Goal: Task Accomplishment & Management: Manage account settings

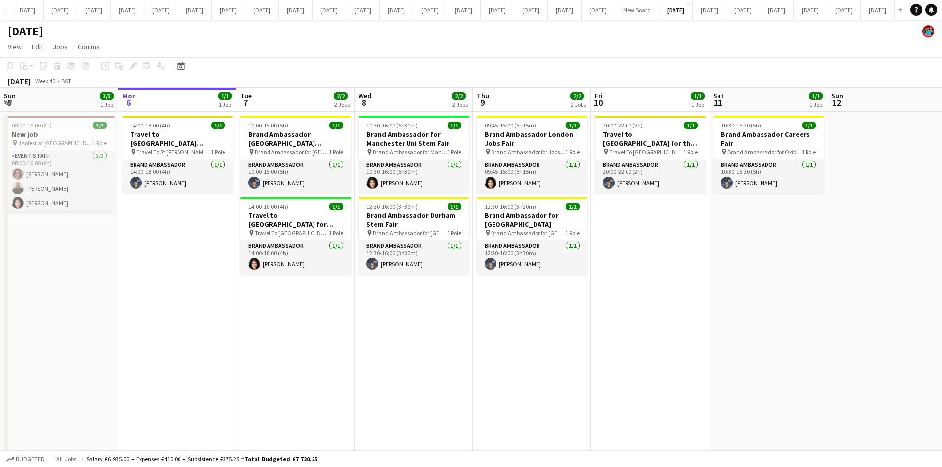
click at [422, 350] on app-date-cell "10:30-16:00 (5h30m) 1/1 Brand Ambassador for Manchester Uni Stem Fair pin Brand…" at bounding box center [413, 300] width 118 height 376
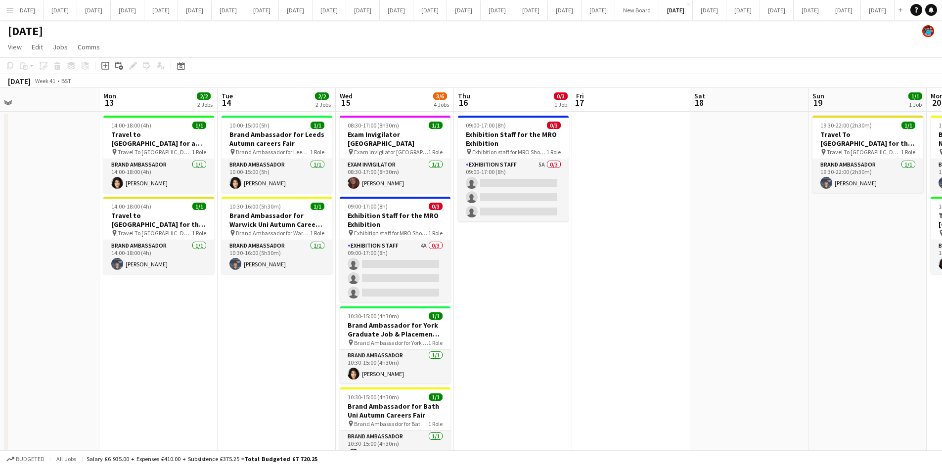
scroll to position [0, 397]
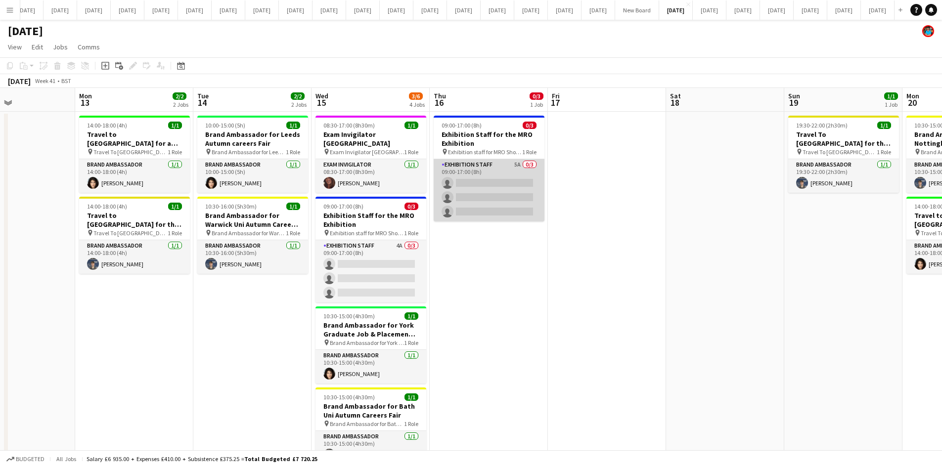
click at [471, 179] on app-card-role "Exhibition Staff 5A 0/3 09:00-17:00 (8h) single-neutral-actions single-neutral-…" at bounding box center [488, 190] width 111 height 62
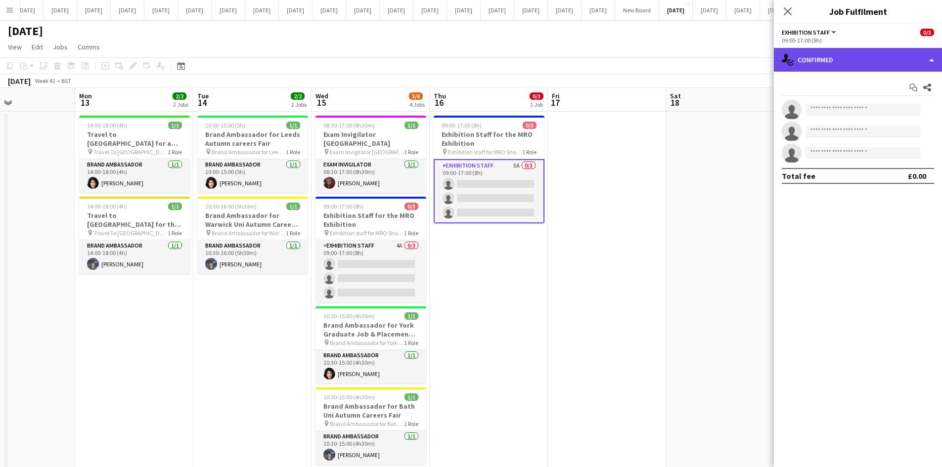
click at [920, 62] on div "single-neutral-actions-check-2 Confirmed" at bounding box center [858, 60] width 168 height 24
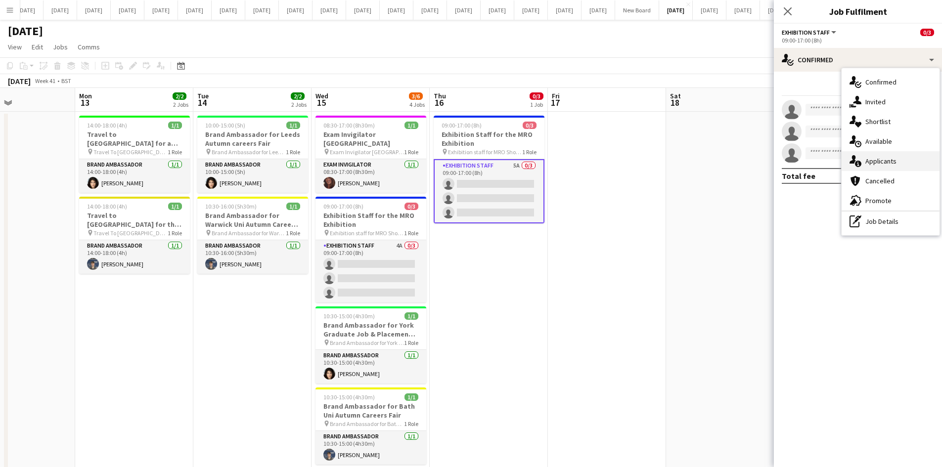
click at [877, 159] on span "Applicants" at bounding box center [880, 161] width 31 height 9
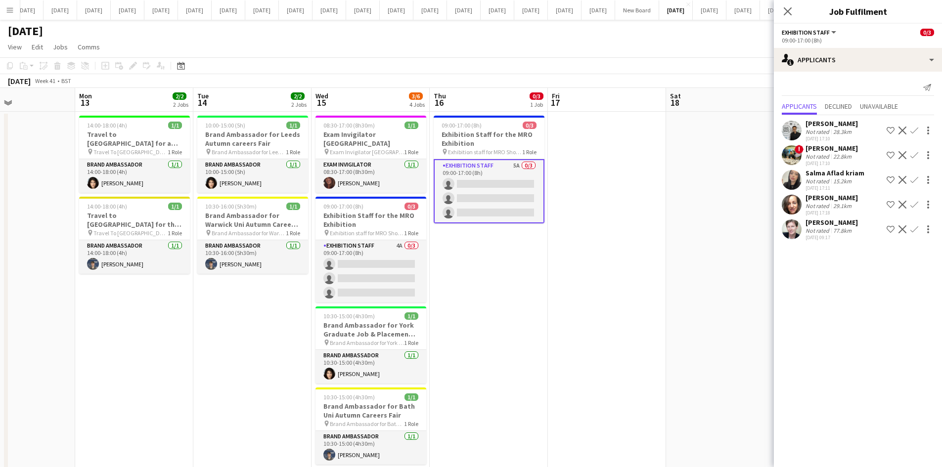
click at [811, 172] on div "Salma Aflad kriam" at bounding box center [834, 173] width 59 height 9
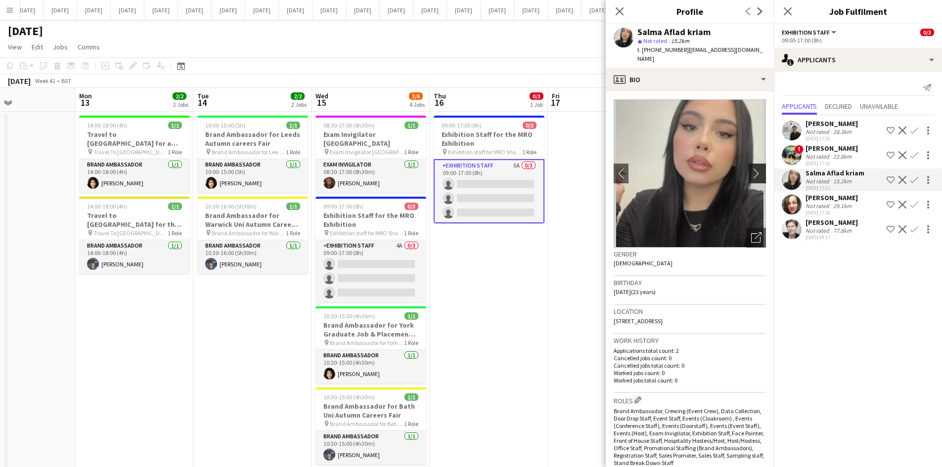
click at [751, 168] on app-icon "chevron-right" at bounding box center [758, 173] width 15 height 10
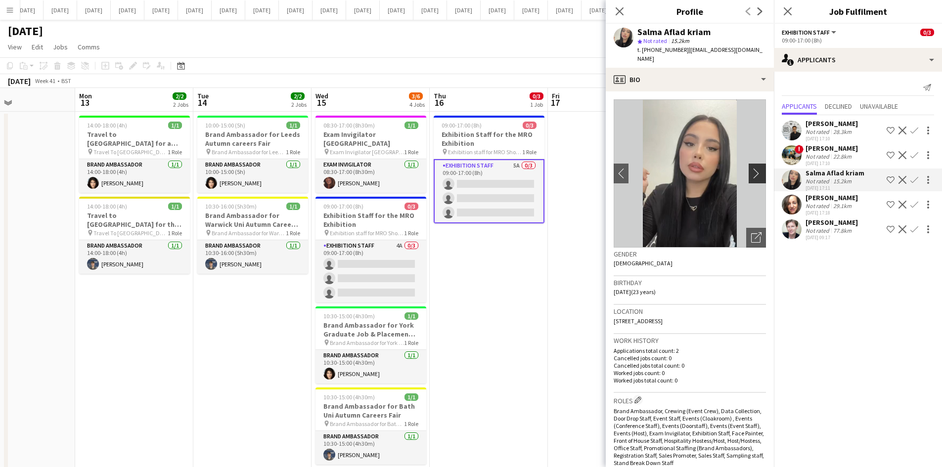
click at [751, 168] on app-icon "chevron-right" at bounding box center [758, 173] width 15 height 10
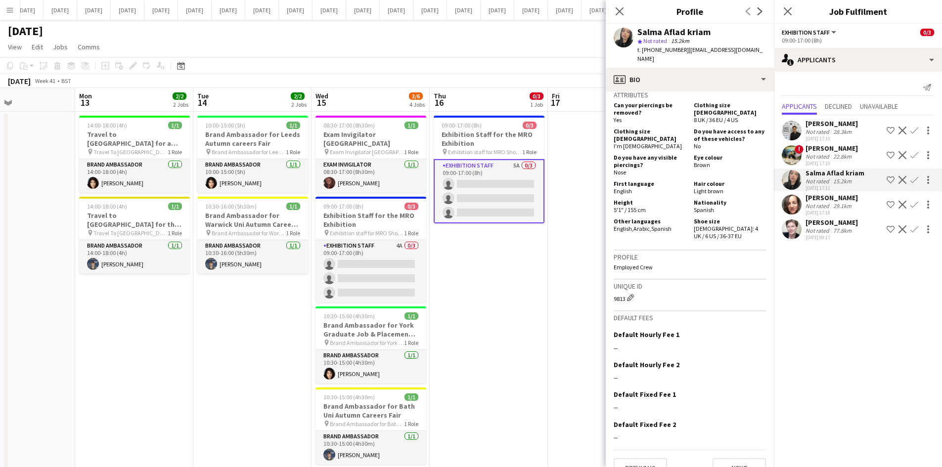
scroll to position [490, 0]
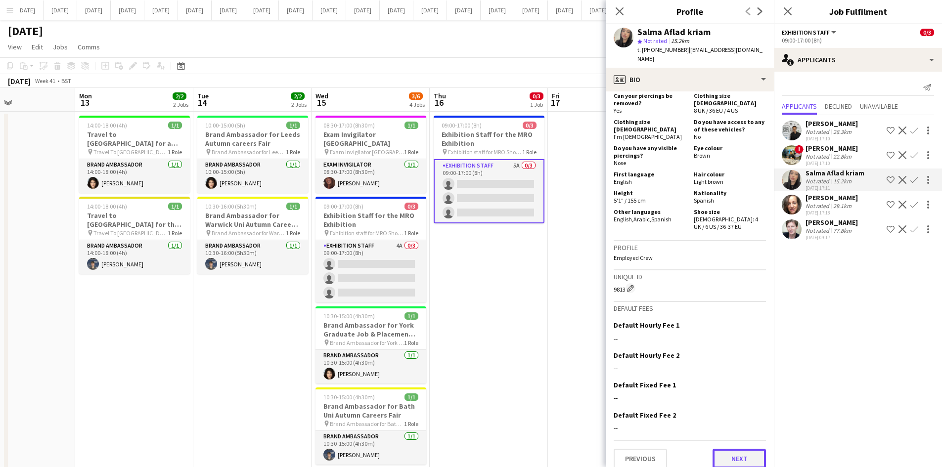
click at [730, 449] on button "Next" at bounding box center [738, 459] width 53 height 20
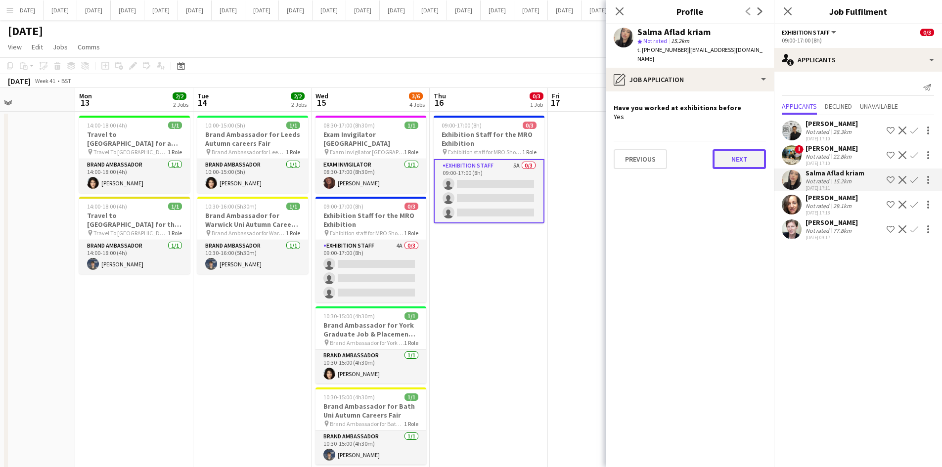
click at [740, 155] on button "Next" at bounding box center [738, 159] width 53 height 20
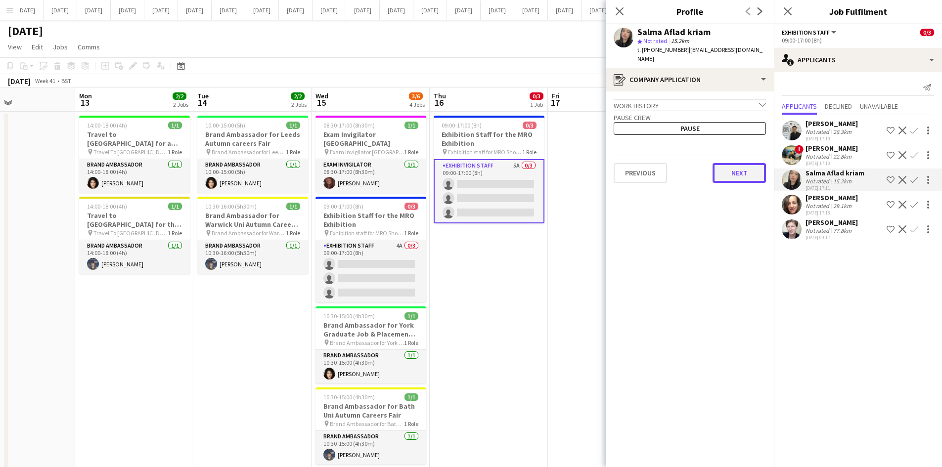
click at [737, 163] on button "Next" at bounding box center [738, 173] width 53 height 20
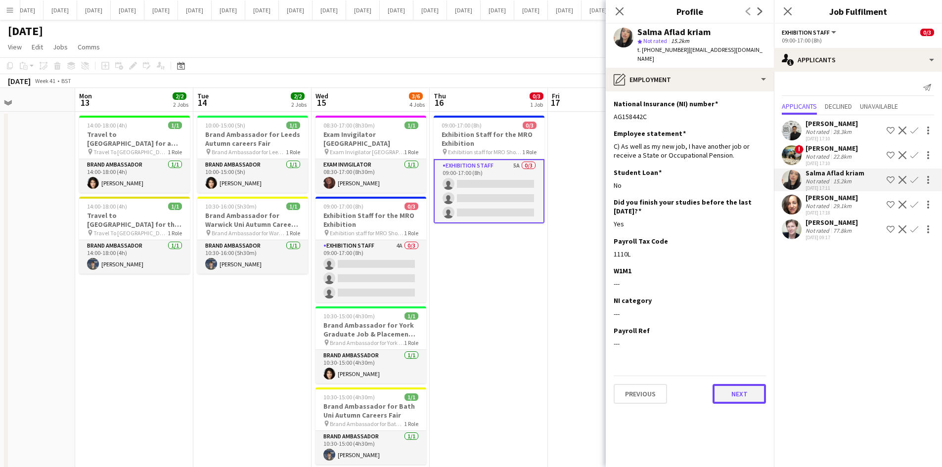
click at [754, 393] on button "Next" at bounding box center [738, 394] width 53 height 20
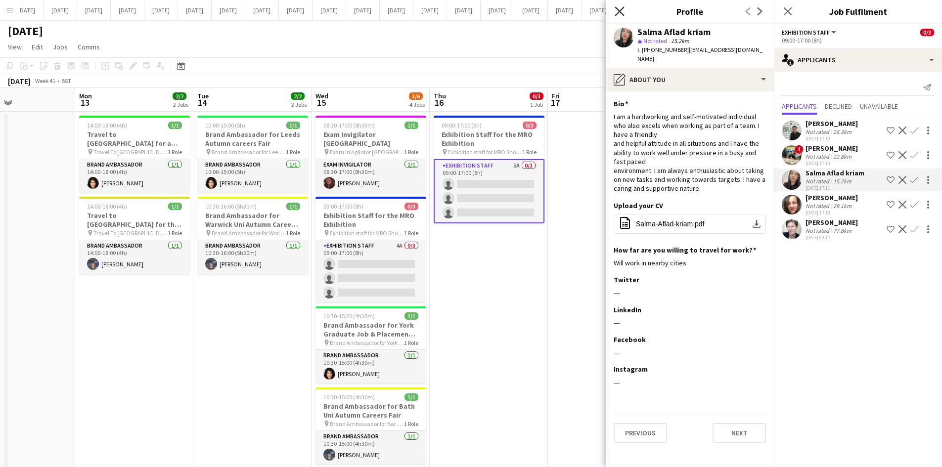
click at [618, 12] on icon "Close pop-in" at bounding box center [618, 10] width 9 height 9
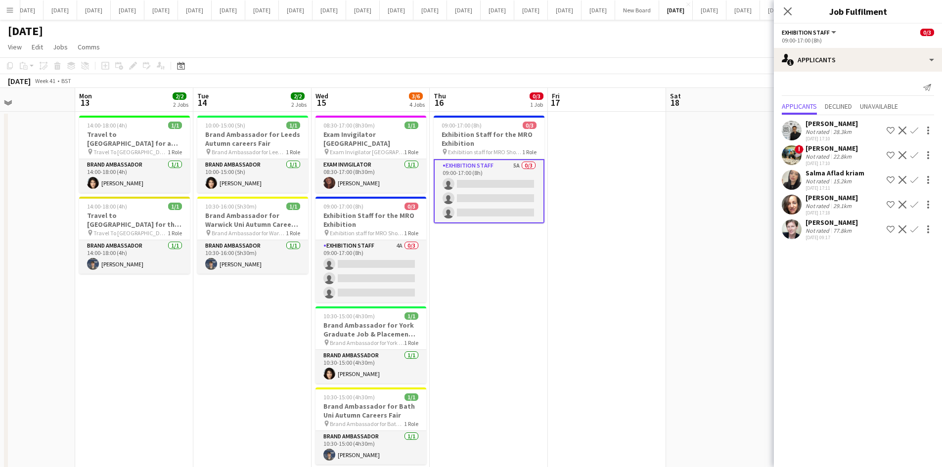
click at [505, 297] on app-date-cell "09:00-17:00 (8h) 0/3 Exhibition Staff for the MRO Exhibition pin Exhibition sta…" at bounding box center [489, 300] width 118 height 376
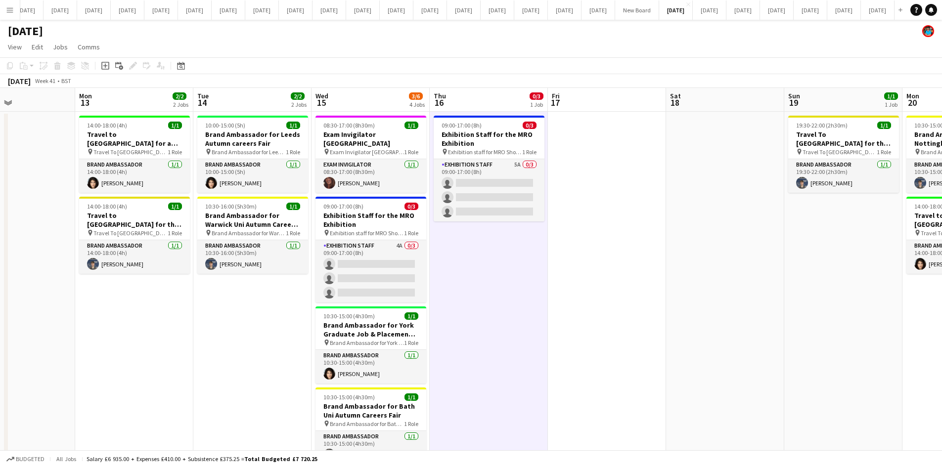
click at [741, 310] on app-date-cell at bounding box center [725, 300] width 118 height 376
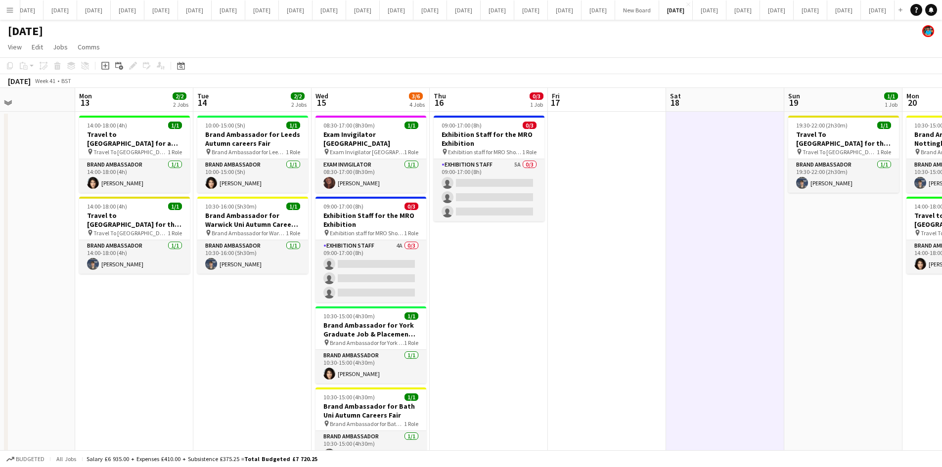
drag, startPoint x: 188, startPoint y: 348, endPoint x: 189, endPoint y: 341, distance: 8.0
click at [188, 345] on app-date-cell "14:00-18:00 (4h) 1/1 Travel to Leeds for a recruitment fair pin Travel To Leeds…" at bounding box center [134, 300] width 118 height 376
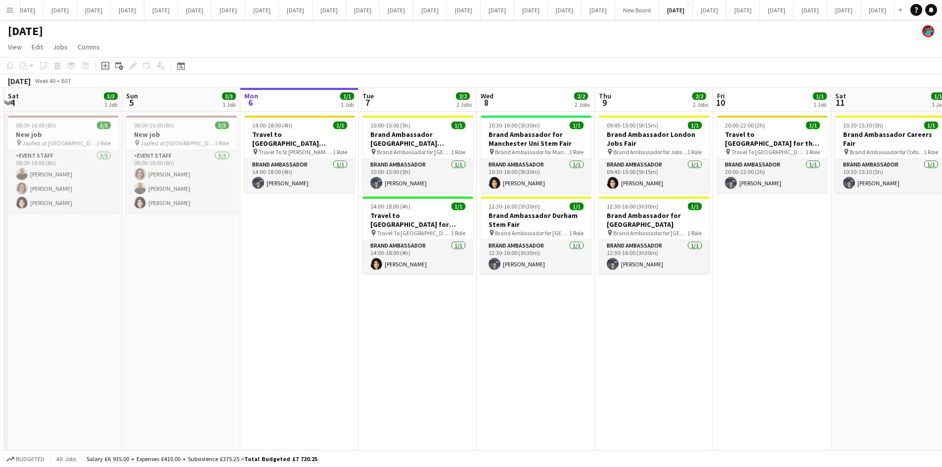
scroll to position [0, 216]
